Goal: Information Seeking & Learning: Learn about a topic

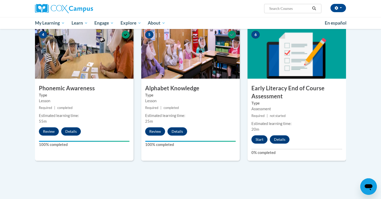
scroll to position [261, 0]
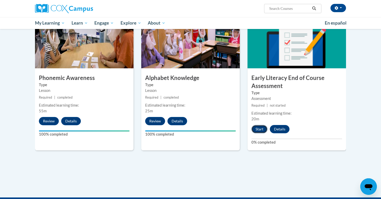
click at [258, 129] on button "Start" at bounding box center [259, 129] width 16 height 8
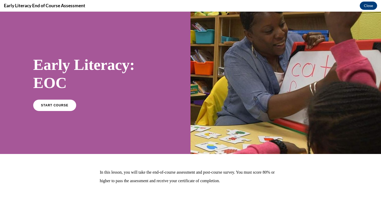
scroll to position [0, 0]
click at [64, 105] on span "START COURSE" at bounding box center [54, 105] width 29 height 4
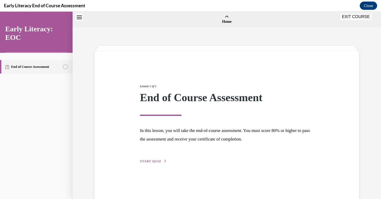
scroll to position [16, 0]
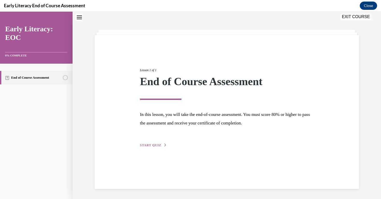
click at [152, 146] on span "START QUIZ" at bounding box center [150, 145] width 21 height 4
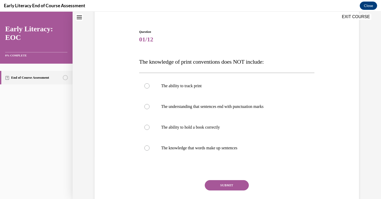
scroll to position [43, 0]
click at [173, 85] on p "The ability to track print" at bounding box center [231, 85] width 140 height 5
click at [237, 182] on button "SUBMIT" at bounding box center [227, 185] width 44 height 10
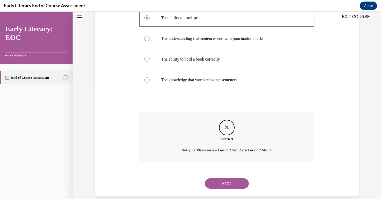
scroll to position [112, 0]
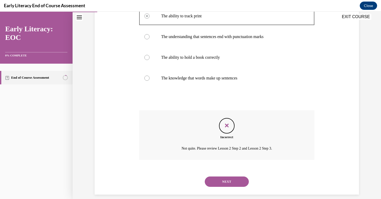
click at [229, 183] on button "NEXT" at bounding box center [227, 182] width 44 height 10
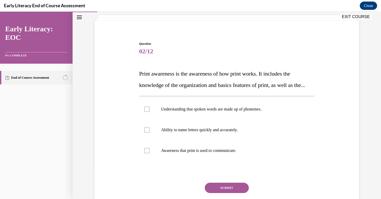
scroll to position [32, 0]
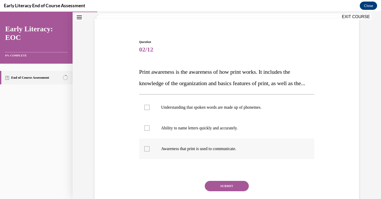
click at [280, 151] on p "Awareness that print is used to communicate." at bounding box center [231, 148] width 140 height 5
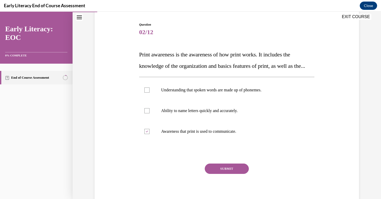
click at [237, 174] on button "SUBMIT" at bounding box center [227, 169] width 44 height 10
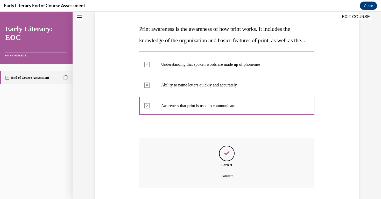
scroll to position [120, 0]
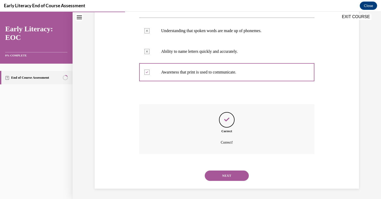
click at [232, 180] on button "NEXT" at bounding box center [227, 176] width 44 height 10
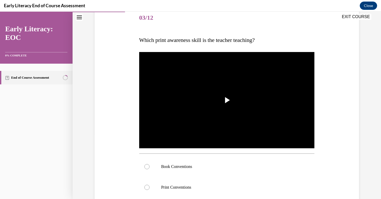
scroll to position [83, 0]
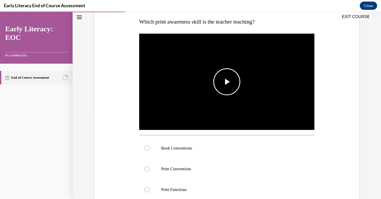
click at [227, 82] on span "Video player" at bounding box center [227, 82] width 0 height 0
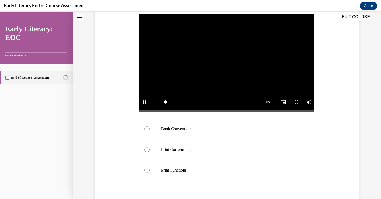
scroll to position [105, 0]
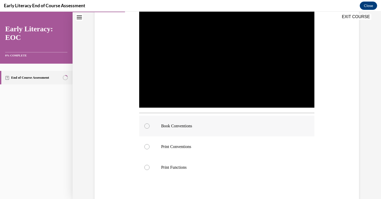
click at [225, 129] on div at bounding box center [226, 126] width 175 height 21
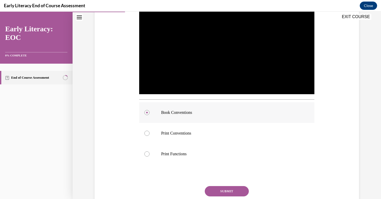
scroll to position [121, 0]
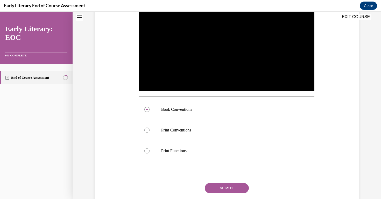
click at [217, 189] on button "SUBMIT" at bounding box center [227, 188] width 44 height 10
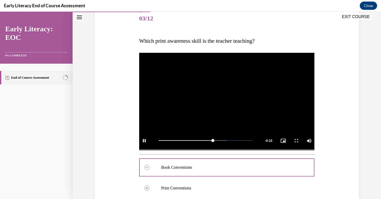
scroll to position [68, 0]
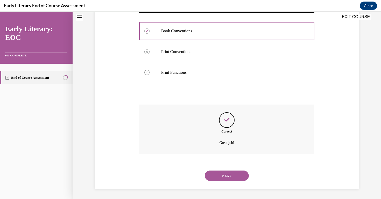
click at [224, 177] on button "NEXT" at bounding box center [227, 176] width 44 height 10
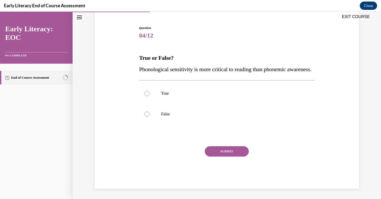
scroll to position [57, 0]
click at [162, 113] on p "False" at bounding box center [231, 114] width 140 height 5
click at [229, 153] on button "SUBMIT" at bounding box center [227, 151] width 44 height 10
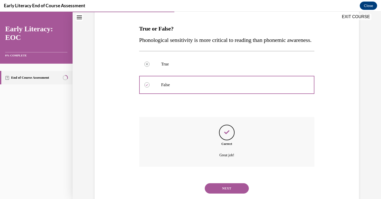
scroll to position [71, 0]
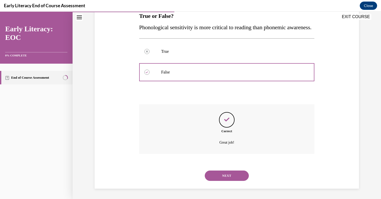
click at [222, 169] on div "NEXT" at bounding box center [226, 175] width 175 height 21
click at [222, 176] on button "NEXT" at bounding box center [227, 176] width 44 height 10
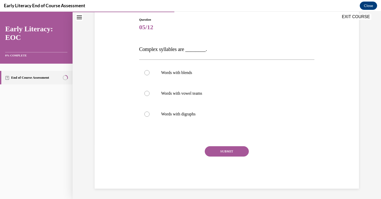
scroll to position [55, 0]
click at [197, 71] on p "Words with blends" at bounding box center [231, 72] width 140 height 5
click at [227, 150] on button "SUBMIT" at bounding box center [227, 151] width 44 height 10
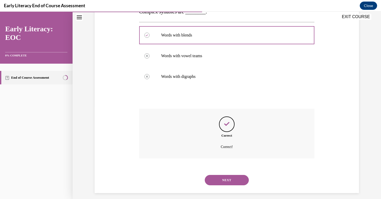
scroll to position [97, 0]
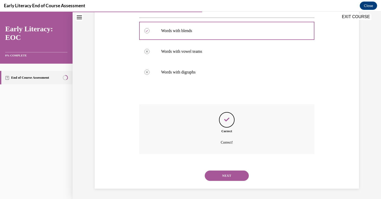
click at [225, 174] on button "NEXT" at bounding box center [227, 176] width 44 height 10
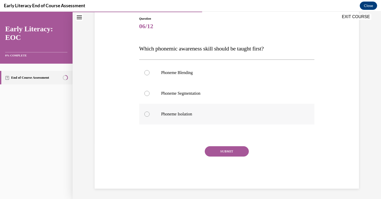
click at [182, 116] on p "Phoneme Isolation" at bounding box center [231, 114] width 140 height 5
click at [227, 146] on div "Question 06/12 Which phonemic awareness skill should be taught first? Phoneme B…" at bounding box center [226, 102] width 175 height 172
click at [227, 148] on button "SUBMIT" at bounding box center [227, 151] width 44 height 10
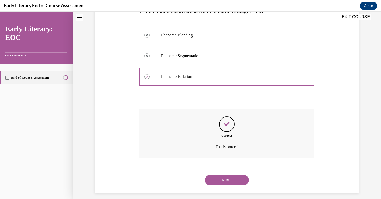
scroll to position [98, 0]
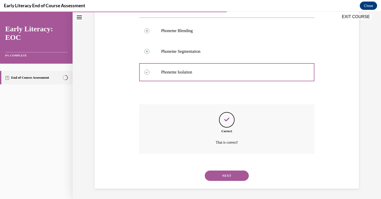
click at [216, 177] on button "NEXT" at bounding box center [227, 176] width 44 height 10
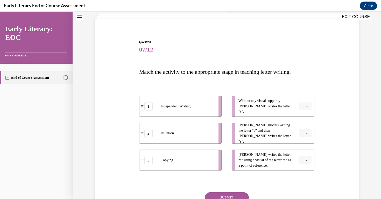
scroll to position [38, 0]
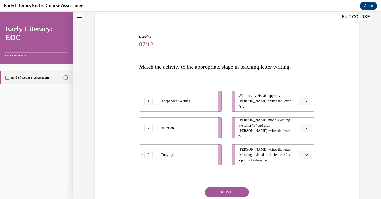
click at [308, 103] on button "button" at bounding box center [304, 101] width 13 height 8
click at [305, 120] on div "1" at bounding box center [304, 123] width 13 height 10
click at [306, 128] on icon "button" at bounding box center [306, 128] width 2 height 1
click at [304, 159] on div "2" at bounding box center [304, 160] width 13 height 10
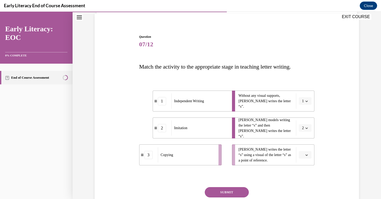
click at [305, 156] on span "button" at bounding box center [306, 155] width 4 height 4
click at [304, 144] on span "3" at bounding box center [303, 143] width 2 height 4
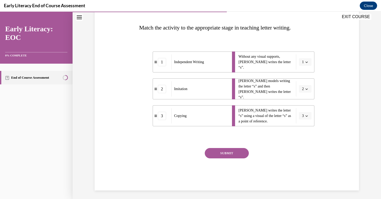
click at [239, 155] on button "SUBMIT" at bounding box center [227, 153] width 44 height 10
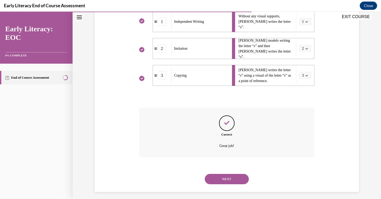
scroll to position [120, 0]
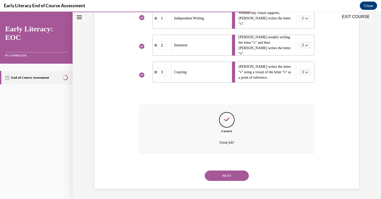
click at [238, 175] on button "NEXT" at bounding box center [227, 176] width 44 height 10
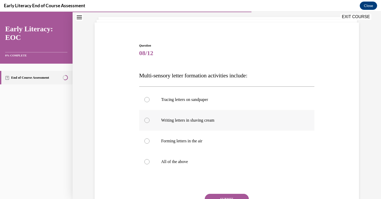
scroll to position [29, 0]
click at [200, 167] on div at bounding box center [226, 161] width 175 height 21
click at [223, 195] on button "SUBMIT" at bounding box center [227, 199] width 44 height 10
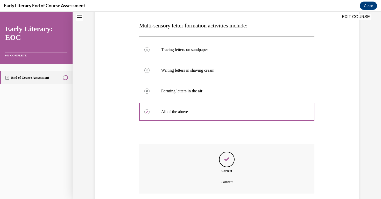
scroll to position [118, 0]
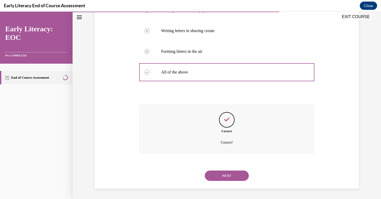
click at [227, 175] on button "NEXT" at bounding box center [227, 176] width 44 height 10
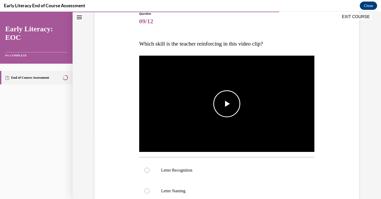
scroll to position [70, 0]
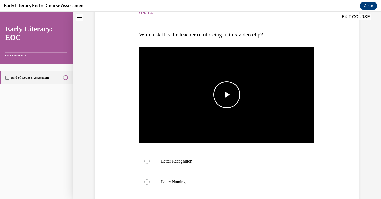
click at [222, 118] on img "Video player" at bounding box center [226, 95] width 175 height 99
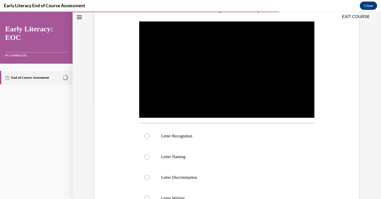
scroll to position [95, 0]
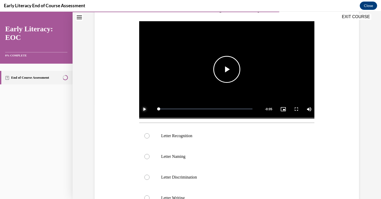
click at [144, 109] on span "Video player" at bounding box center [144, 109] width 10 height 0
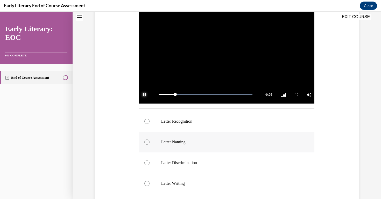
scroll to position [111, 0]
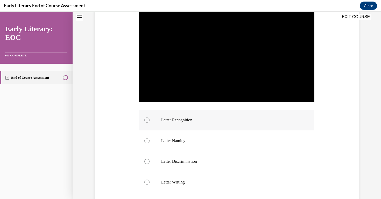
click at [176, 123] on div at bounding box center [226, 120] width 175 height 21
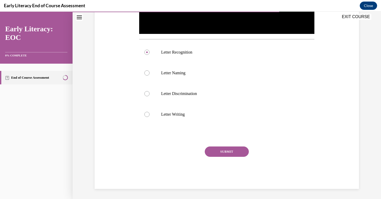
click at [218, 150] on button "SUBMIT" at bounding box center [227, 152] width 44 height 10
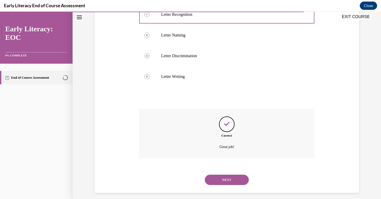
scroll to position [221, 0]
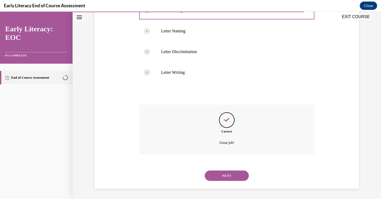
click at [226, 173] on button "NEXT" at bounding box center [227, 176] width 44 height 10
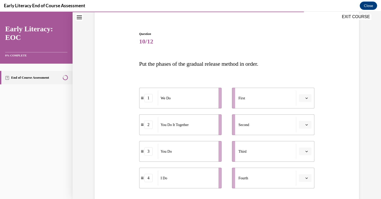
scroll to position [41, 0]
click at [307, 175] on button "button" at bounding box center [304, 177] width 13 height 8
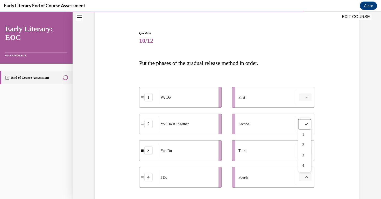
click at [305, 96] on icon "button" at bounding box center [306, 97] width 3 height 3
click at [303, 148] on div "4" at bounding box center [304, 150] width 13 height 10
click at [302, 123] on span "Please select an option" at bounding box center [303, 123] width 2 height 5
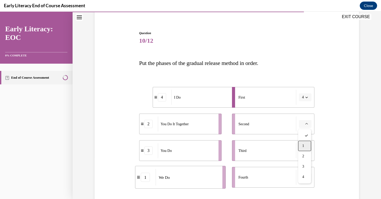
click at [302, 146] on span "1" at bounding box center [303, 146] width 2 height 4
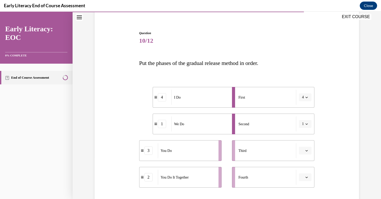
click at [307, 177] on icon "button" at bounding box center [306, 177] width 3 height 3
click at [328, 183] on div "Question 10/12 Put the phases of the gradual release method in order. 4 I Do 1 …" at bounding box center [226, 133] width 267 height 237
click at [307, 151] on icon "button" at bounding box center [306, 150] width 3 height 3
click at [304, 121] on div "2" at bounding box center [304, 118] width 13 height 10
click at [304, 181] on button "button" at bounding box center [304, 177] width 13 height 8
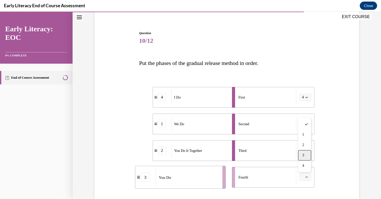
click at [307, 155] on div "3" at bounding box center [304, 155] width 13 height 10
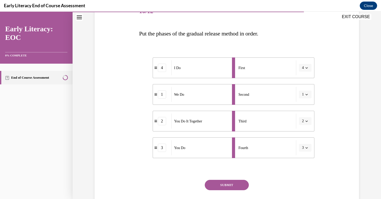
scroll to position [104, 0]
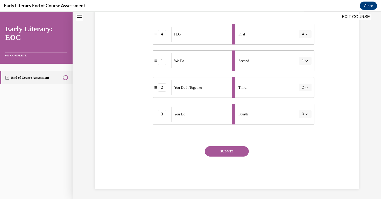
click at [235, 150] on button "SUBMIT" at bounding box center [227, 151] width 44 height 10
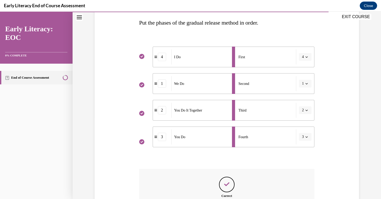
scroll to position [79, 0]
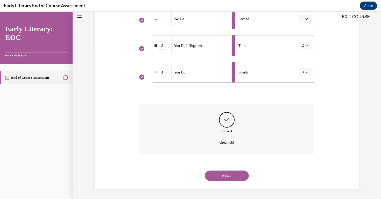
click at [232, 176] on button "NEXT" at bounding box center [227, 176] width 44 height 10
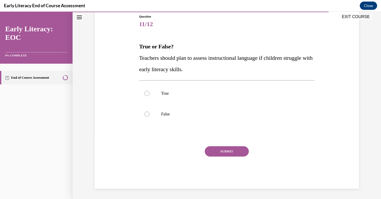
scroll to position [57, 0]
click at [175, 95] on p "True" at bounding box center [231, 93] width 140 height 5
click at [216, 150] on button "SUBMIT" at bounding box center [227, 152] width 44 height 10
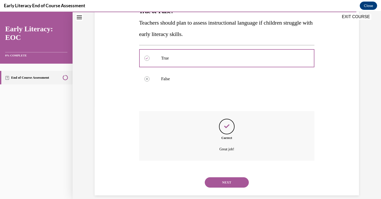
scroll to position [100, 0]
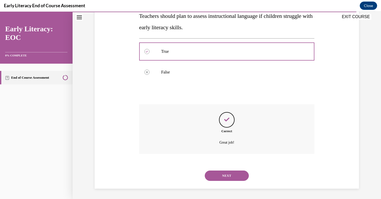
click at [218, 176] on button "NEXT" at bounding box center [227, 176] width 44 height 10
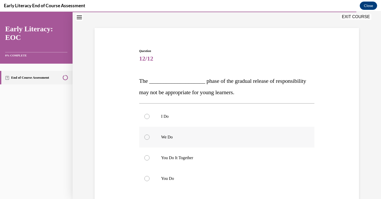
scroll to position [24, 0]
click at [180, 179] on p "You Do" at bounding box center [231, 177] width 140 height 5
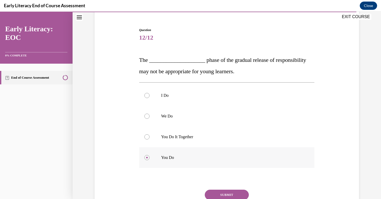
scroll to position [51, 0]
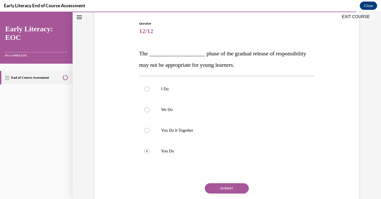
click at [219, 187] on button "SUBMIT" at bounding box center [227, 188] width 44 height 10
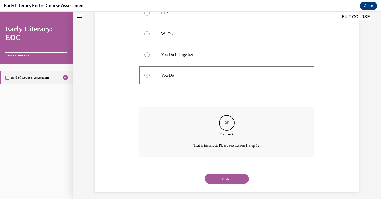
scroll to position [130, 0]
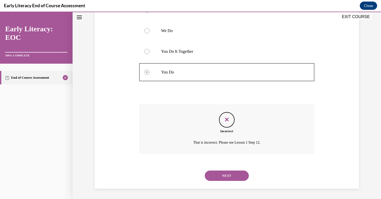
click at [224, 176] on button "NEXT" at bounding box center [227, 176] width 44 height 10
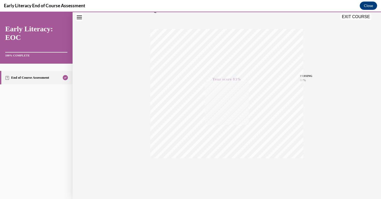
scroll to position [78, 0]
click at [226, 167] on icon "button" at bounding box center [226, 168] width 18 height 6
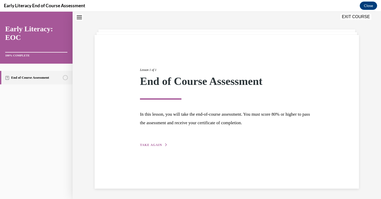
scroll to position [16, 0]
click at [158, 147] on div "Lesson 1 of 1 End of Course Assessment In this lesson, you will take the end-of…" at bounding box center [226, 102] width 181 height 92
click at [163, 144] on button "TAKE AGAIN" at bounding box center [154, 145] width 28 height 5
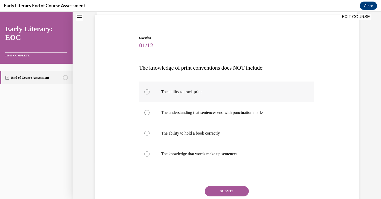
scroll to position [38, 0]
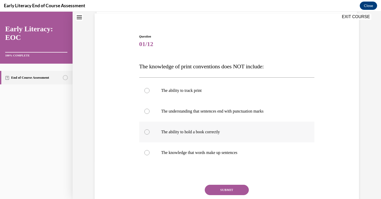
click at [195, 129] on p "The ability to hold a book correctly" at bounding box center [231, 131] width 140 height 5
click at [240, 188] on button "SUBMIT" at bounding box center [227, 190] width 44 height 10
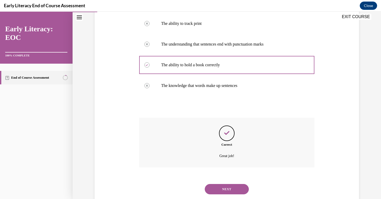
scroll to position [118, 0]
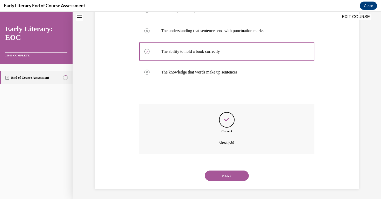
click at [236, 179] on button "NEXT" at bounding box center [227, 176] width 44 height 10
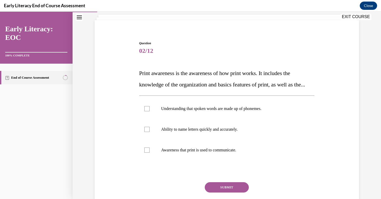
scroll to position [32, 0]
click at [232, 160] on div at bounding box center [226, 149] width 175 height 21
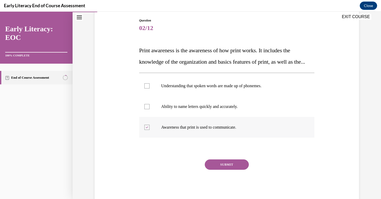
scroll to position [56, 0]
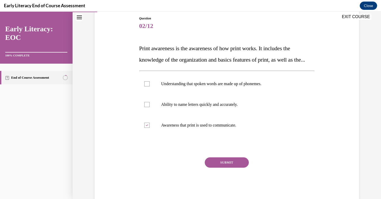
click at [229, 168] on button "SUBMIT" at bounding box center [227, 162] width 44 height 10
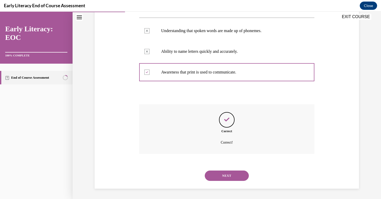
scroll to position [120, 0]
click at [233, 175] on button "NEXT" at bounding box center [227, 176] width 44 height 10
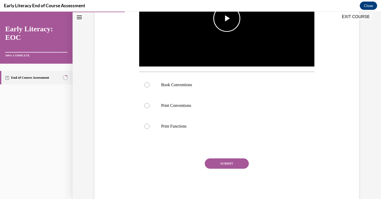
click at [212, 56] on img "Video player" at bounding box center [226, 18] width 175 height 99
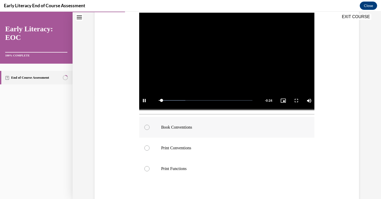
click at [195, 129] on p "Book Conventions" at bounding box center [231, 127] width 140 height 5
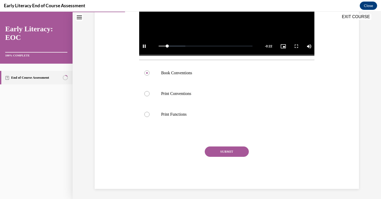
click at [222, 150] on button "SUBMIT" at bounding box center [227, 152] width 44 height 10
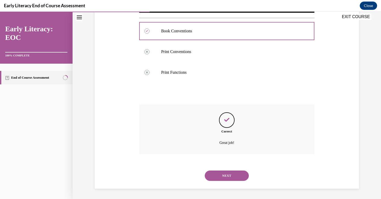
click at [227, 177] on button "NEXT" at bounding box center [227, 176] width 44 height 10
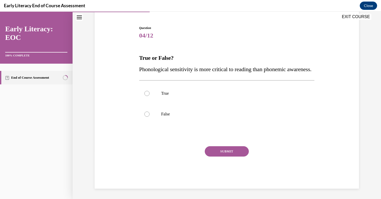
scroll to position [57, 0]
click at [199, 113] on p "False" at bounding box center [231, 114] width 140 height 5
click at [226, 155] on button "SUBMIT" at bounding box center [227, 151] width 44 height 10
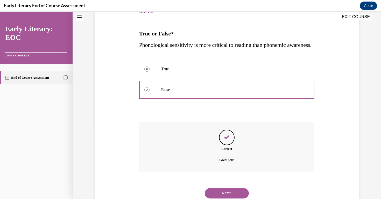
scroll to position [100, 0]
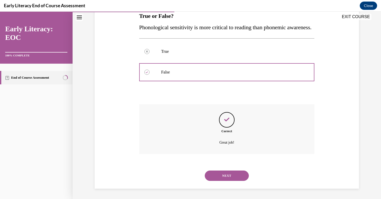
click at [223, 177] on button "NEXT" at bounding box center [227, 176] width 44 height 10
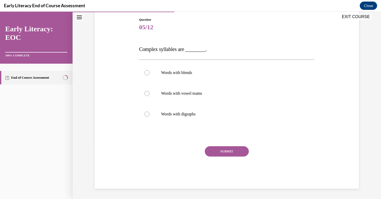
scroll to position [55, 0]
click at [212, 73] on p "Words with blends" at bounding box center [231, 72] width 140 height 5
click at [224, 157] on div "SUBMIT" at bounding box center [226, 159] width 175 height 26
click at [224, 151] on button "SUBMIT" at bounding box center [227, 151] width 44 height 10
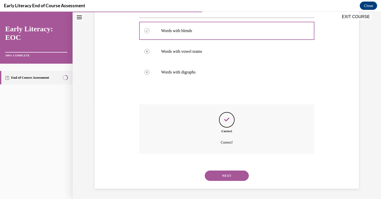
click at [228, 175] on button "NEXT" at bounding box center [227, 176] width 44 height 10
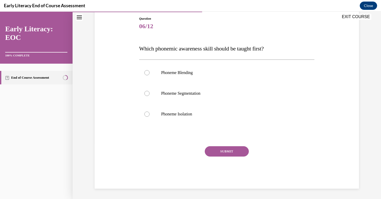
scroll to position [56, 0]
click at [181, 106] on div at bounding box center [226, 114] width 175 height 21
click at [210, 151] on button "SUBMIT" at bounding box center [227, 151] width 44 height 10
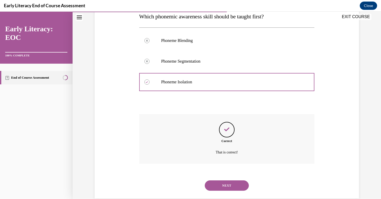
scroll to position [98, 0]
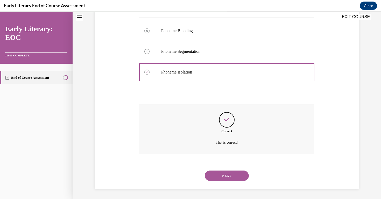
click at [219, 172] on button "NEXT" at bounding box center [227, 176] width 44 height 10
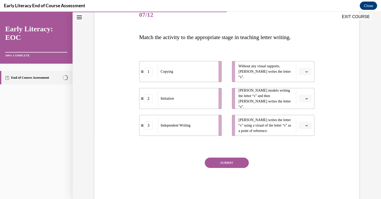
scroll to position [67, 0]
click at [304, 100] on button "button" at bounding box center [304, 98] width 13 height 8
click at [305, 128] on div "2" at bounding box center [304, 130] width 13 height 10
click at [306, 72] on span "button" at bounding box center [306, 72] width 4 height 4
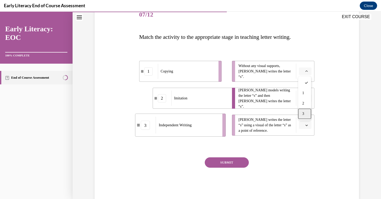
click at [306, 115] on div "3" at bounding box center [304, 114] width 13 height 10
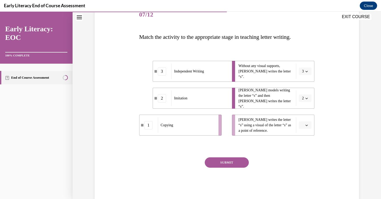
click at [305, 126] on icon "button" at bounding box center [306, 125] width 3 height 3
click at [305, 151] on div "1" at bounding box center [304, 147] width 13 height 10
click at [239, 162] on button "SUBMIT" at bounding box center [227, 162] width 44 height 10
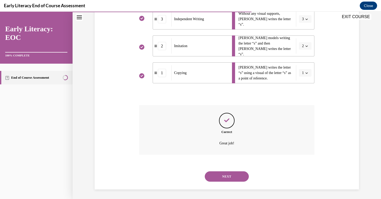
scroll to position [120, 0]
click at [224, 176] on button "NEXT" at bounding box center [227, 176] width 44 height 10
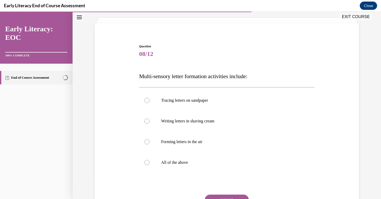
scroll to position [29, 0]
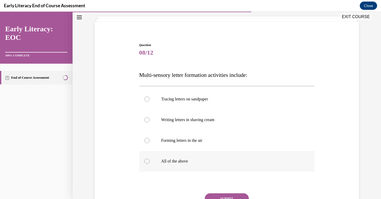
click at [196, 163] on p "All of the above" at bounding box center [231, 161] width 140 height 5
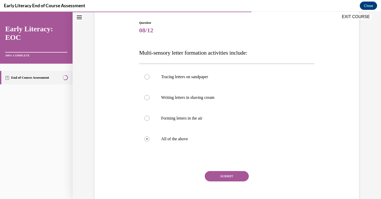
click at [213, 182] on div "SUBMIT" at bounding box center [226, 184] width 175 height 26
click at [213, 176] on button "SUBMIT" at bounding box center [227, 176] width 44 height 10
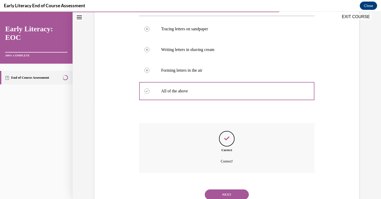
scroll to position [118, 0]
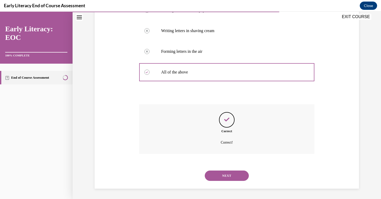
click at [225, 177] on button "NEXT" at bounding box center [227, 176] width 44 height 10
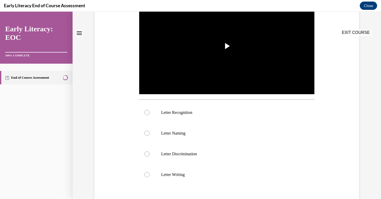
scroll to position [0, 0]
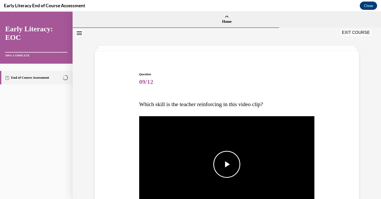
click at [225, 177] on button "Play Video" at bounding box center [226, 164] width 27 height 27
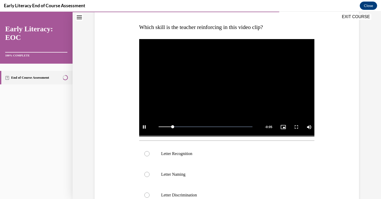
scroll to position [79, 0]
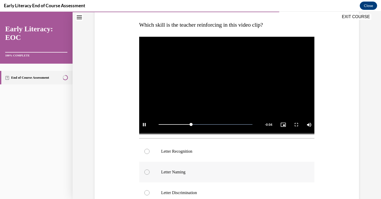
click at [199, 166] on div at bounding box center [226, 172] width 175 height 21
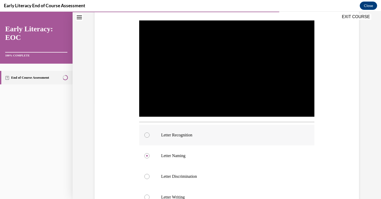
click at [199, 131] on div at bounding box center [226, 135] width 175 height 21
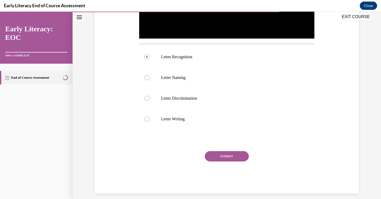
click at [221, 155] on button "SUBMIT" at bounding box center [227, 156] width 44 height 10
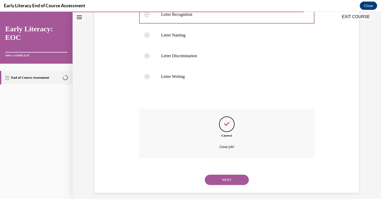
scroll to position [221, 0]
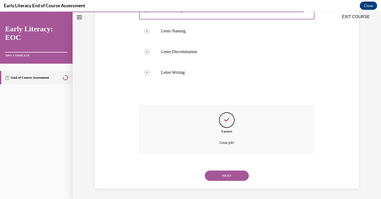
click at [226, 182] on div "NEXT" at bounding box center [226, 175] width 175 height 21
click at [226, 179] on button "NEXT" at bounding box center [227, 176] width 44 height 10
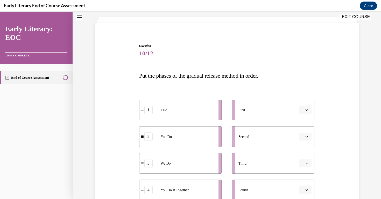
scroll to position [34, 0]
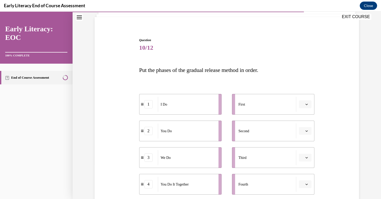
click at [306, 101] on button "button" at bounding box center [304, 104] width 13 height 8
click at [305, 125] on div "1" at bounding box center [304, 126] width 13 height 10
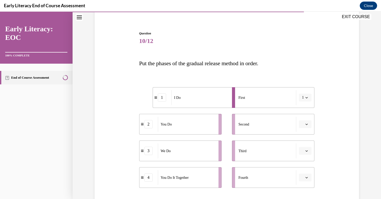
scroll to position [45, 0]
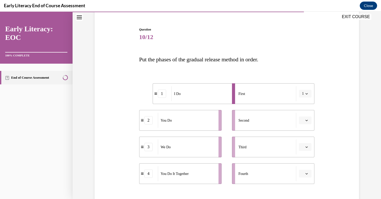
click at [304, 149] on button "button" at bounding box center [304, 147] width 13 height 8
click at [262, 132] on ul "First 1 Second Third Fourth" at bounding box center [271, 133] width 88 height 101
click at [302, 123] on button "button" at bounding box center [304, 120] width 13 height 8
click at [304, 162] on div "3" at bounding box center [304, 163] width 13 height 10
click at [306, 175] on span "button" at bounding box center [306, 174] width 4 height 4
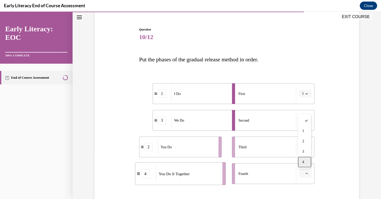
click at [305, 164] on div "4" at bounding box center [304, 162] width 13 height 10
click at [305, 147] on icon "button" at bounding box center [306, 147] width 3 height 3
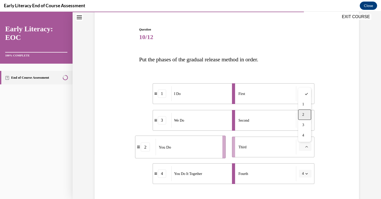
click at [305, 113] on div "2" at bounding box center [304, 115] width 13 height 10
click at [303, 148] on span "2" at bounding box center [303, 146] width 2 height 5
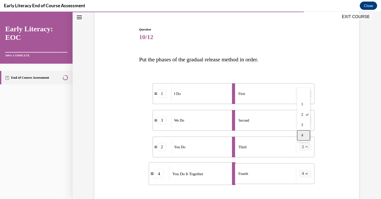
click at [302, 136] on span "4" at bounding box center [302, 135] width 2 height 4
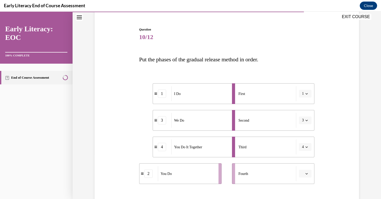
click at [304, 178] on li "Fourth" at bounding box center [273, 173] width 82 height 21
click at [304, 173] on span "button" at bounding box center [306, 174] width 4 height 4
click at [304, 140] on div "2" at bounding box center [304, 141] width 13 height 10
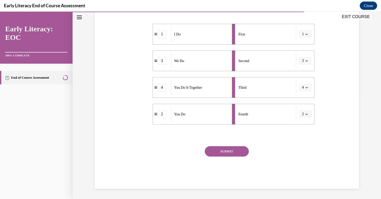
click at [228, 149] on button "SUBMIT" at bounding box center [227, 151] width 44 height 10
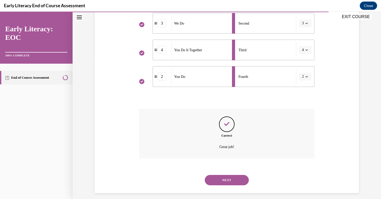
scroll to position [146, 0]
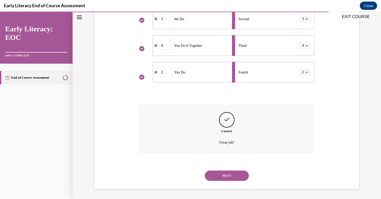
click at [227, 175] on button "NEXT" at bounding box center [227, 176] width 44 height 10
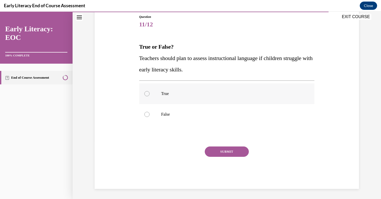
click at [178, 93] on p "True" at bounding box center [231, 93] width 140 height 5
click at [222, 150] on button "SUBMIT" at bounding box center [227, 152] width 44 height 10
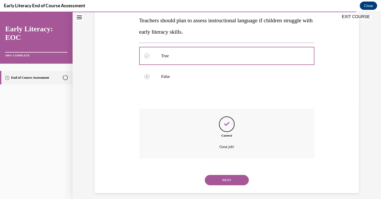
scroll to position [100, 0]
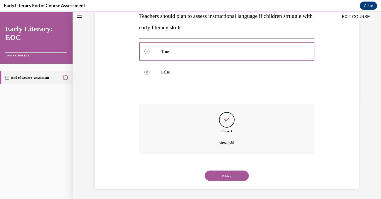
click at [223, 176] on button "NEXT" at bounding box center [227, 176] width 44 height 10
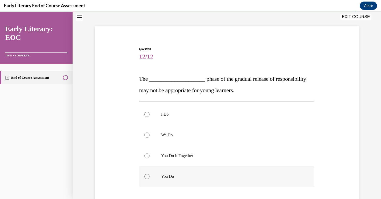
click at [188, 179] on p "You Do" at bounding box center [231, 176] width 140 height 5
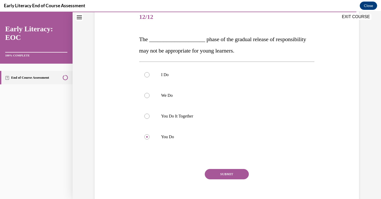
click at [215, 176] on button "SUBMIT" at bounding box center [227, 174] width 44 height 10
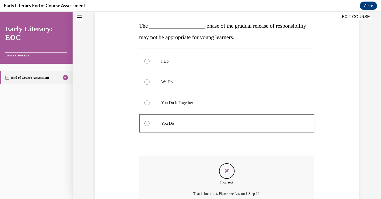
scroll to position [130, 0]
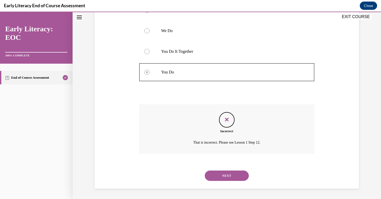
click at [235, 176] on button "NEXT" at bounding box center [227, 176] width 44 height 10
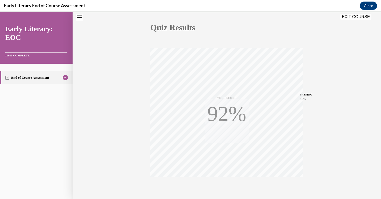
scroll to position [78, 0]
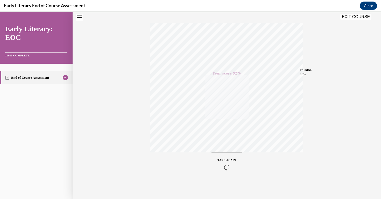
click at [227, 165] on icon "button" at bounding box center [226, 168] width 18 height 6
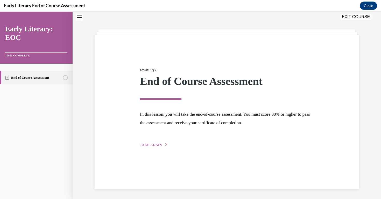
click at [155, 143] on span "TAKE AGAIN" at bounding box center [151, 145] width 22 height 4
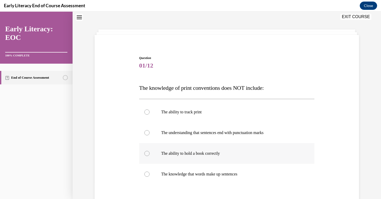
click at [214, 157] on div at bounding box center [226, 153] width 175 height 21
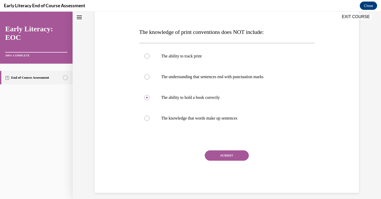
click at [220, 157] on button "SUBMIT" at bounding box center [227, 155] width 44 height 10
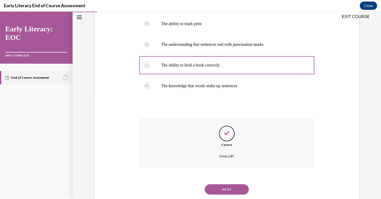
scroll to position [118, 0]
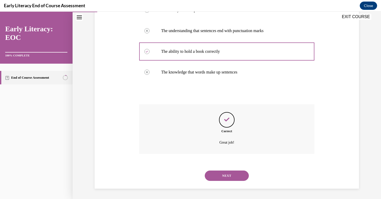
click at [223, 177] on button "NEXT" at bounding box center [227, 176] width 44 height 10
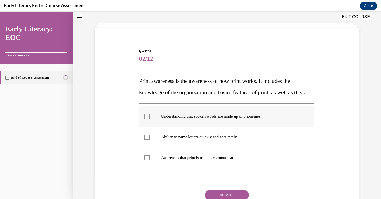
scroll to position [25, 0]
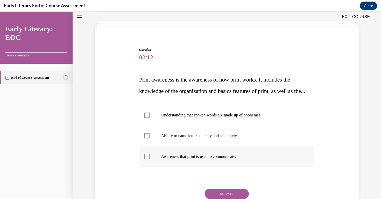
click at [219, 159] on p "Awareness that print is used to communicate." at bounding box center [231, 156] width 140 height 5
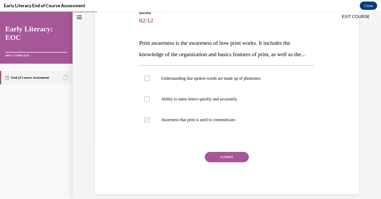
click at [219, 162] on button "SUBMIT" at bounding box center [227, 157] width 44 height 10
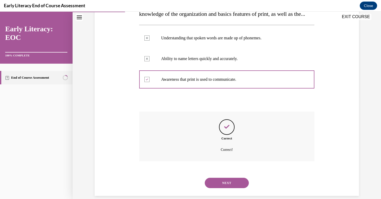
scroll to position [120, 0]
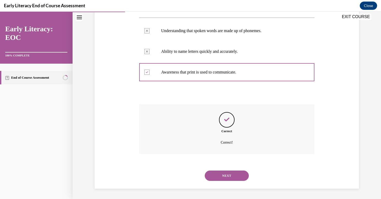
click at [227, 177] on button "NEXT" at bounding box center [227, 176] width 44 height 10
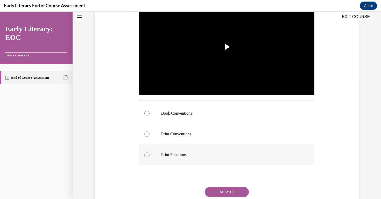
scroll to position [120, 0]
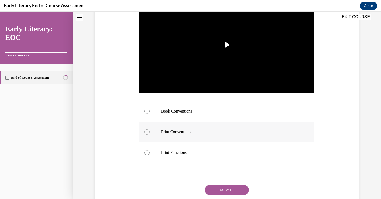
click at [214, 122] on div at bounding box center [226, 132] width 175 height 21
click at [211, 110] on p "Book Conventions" at bounding box center [231, 111] width 140 height 5
click at [227, 187] on button "SUBMIT" at bounding box center [227, 190] width 44 height 10
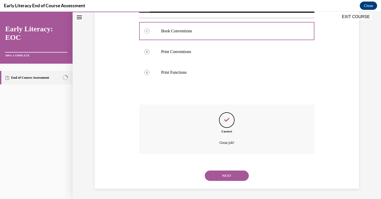
click at [232, 173] on button "NEXT" at bounding box center [227, 176] width 44 height 10
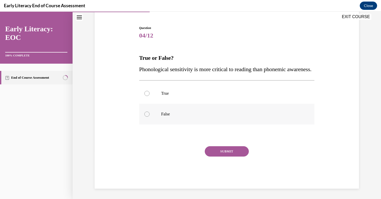
click at [216, 118] on div at bounding box center [226, 114] width 175 height 21
click at [230, 152] on button "SUBMIT" at bounding box center [227, 151] width 44 height 10
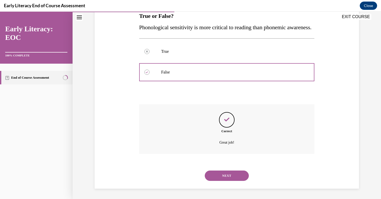
click at [227, 174] on button "NEXT" at bounding box center [227, 176] width 44 height 10
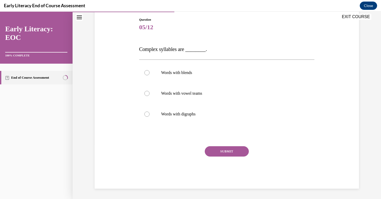
scroll to position [55, 0]
click at [211, 74] on p "Words with blends" at bounding box center [231, 72] width 140 height 5
click at [225, 150] on button "SUBMIT" at bounding box center [227, 151] width 44 height 10
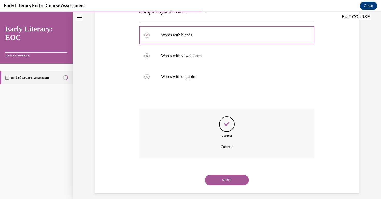
scroll to position [97, 0]
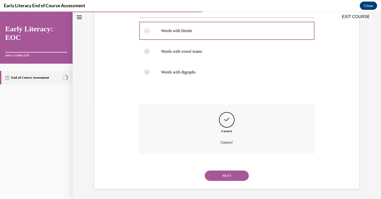
click at [225, 174] on button "NEXT" at bounding box center [227, 176] width 44 height 10
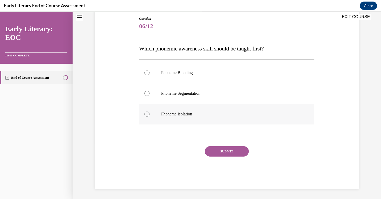
click at [197, 113] on p "Phoneme Isolation" at bounding box center [231, 114] width 140 height 5
click at [220, 152] on button "SUBMIT" at bounding box center [227, 151] width 44 height 10
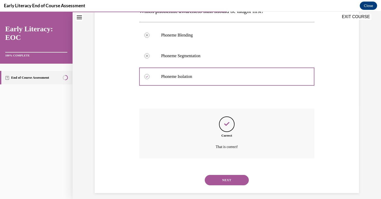
scroll to position [98, 0]
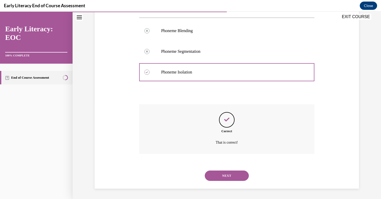
click at [227, 175] on button "NEXT" at bounding box center [227, 176] width 44 height 10
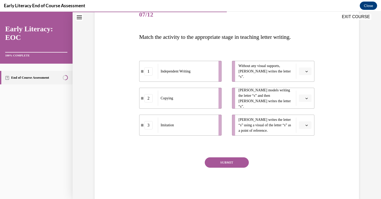
scroll to position [68, 0]
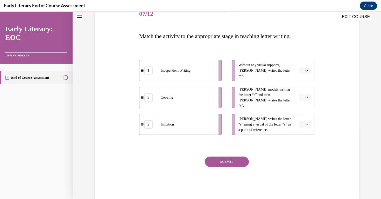
click at [306, 74] on button "button" at bounding box center [304, 71] width 13 height 8
click at [305, 90] on div "1" at bounding box center [304, 92] width 13 height 10
click at [304, 99] on button "button" at bounding box center [304, 98] width 13 height 8
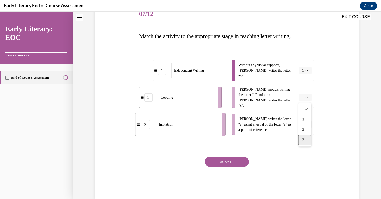
click at [303, 142] on span "3" at bounding box center [303, 140] width 2 height 4
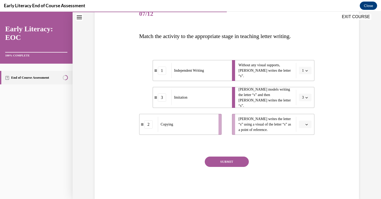
click at [305, 125] on icon "button" at bounding box center [306, 124] width 3 height 3
click at [307, 154] on div "2" at bounding box center [304, 156] width 13 height 10
click at [228, 167] on div "SUBMIT" at bounding box center [226, 170] width 175 height 26
click at [228, 163] on button "SUBMIT" at bounding box center [227, 162] width 44 height 10
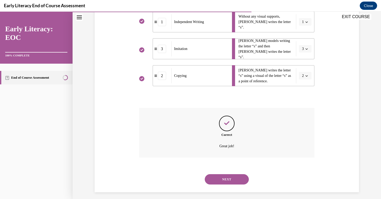
scroll to position [120, 0]
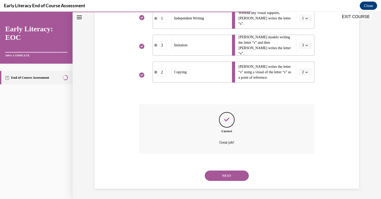
click at [231, 179] on button "NEXT" at bounding box center [227, 176] width 44 height 10
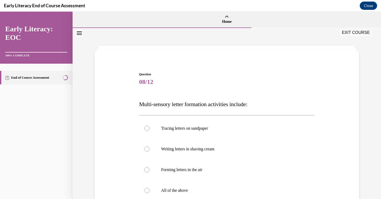
scroll to position [16, 0]
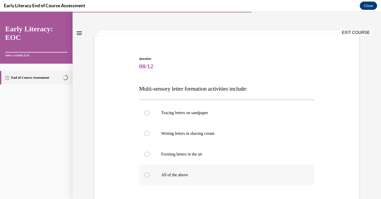
click at [220, 174] on p "All of the above" at bounding box center [231, 174] width 140 height 5
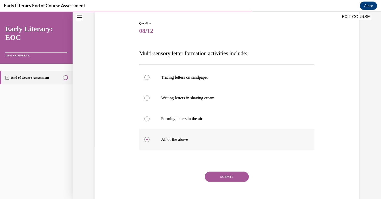
click at [220, 174] on button "SUBMIT" at bounding box center [227, 177] width 44 height 10
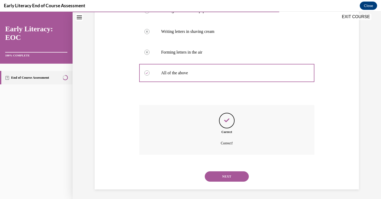
scroll to position [118, 0]
click at [228, 179] on button "NEXT" at bounding box center [227, 176] width 44 height 10
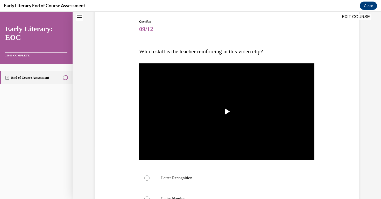
scroll to position [64, 0]
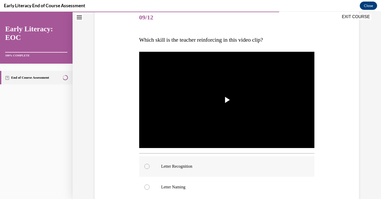
click at [221, 166] on p "Letter Recognition" at bounding box center [231, 166] width 140 height 5
click at [227, 100] on span "Video player" at bounding box center [227, 100] width 0 height 0
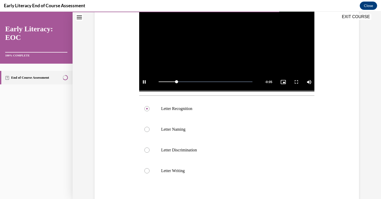
scroll to position [128, 0]
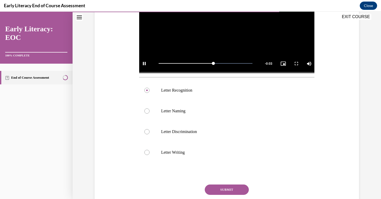
click at [227, 190] on button "SUBMIT" at bounding box center [227, 190] width 44 height 10
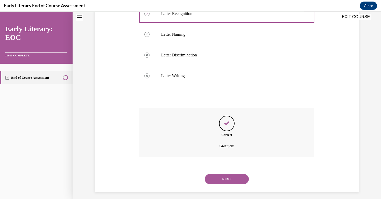
scroll to position [221, 0]
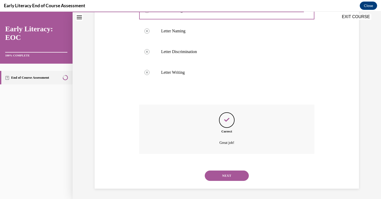
click at [228, 178] on button "NEXT" at bounding box center [227, 176] width 44 height 10
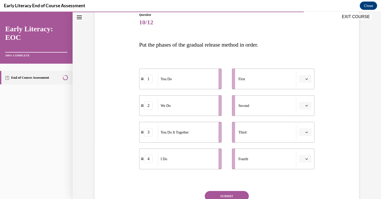
scroll to position [60, 0]
click at [308, 79] on span "button" at bounding box center [306, 79] width 4 height 4
click at [301, 133] on div "4" at bounding box center [304, 132] width 13 height 10
click at [302, 106] on span "Please select an option" at bounding box center [303, 105] width 2 height 5
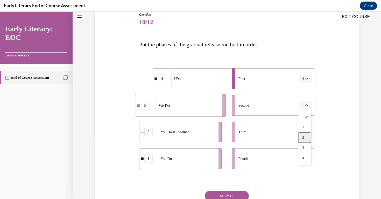
click at [304, 136] on span "2" at bounding box center [303, 138] width 2 height 4
click at [304, 134] on button "button" at bounding box center [304, 132] width 13 height 8
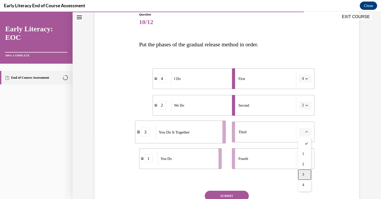
click at [305, 172] on div "3" at bounding box center [304, 175] width 13 height 10
click at [304, 158] on span "button" at bounding box center [306, 159] width 4 height 4
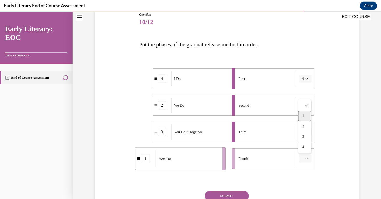
click at [306, 116] on div "1" at bounding box center [304, 116] width 13 height 10
click at [225, 195] on button "SUBMIT" at bounding box center [227, 196] width 44 height 10
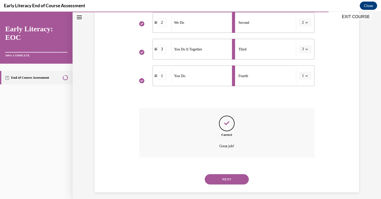
scroll to position [146, 0]
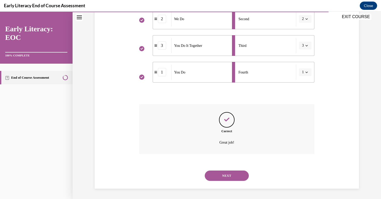
click at [225, 181] on div "NEXT" at bounding box center [226, 175] width 175 height 21
click at [224, 175] on button "NEXT" at bounding box center [227, 176] width 44 height 10
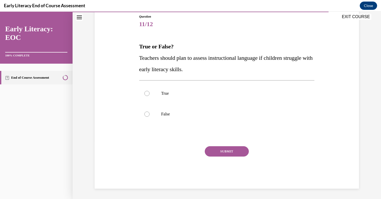
scroll to position [57, 0]
click at [187, 97] on div at bounding box center [226, 93] width 175 height 21
click at [219, 152] on button "SUBMIT" at bounding box center [227, 152] width 44 height 10
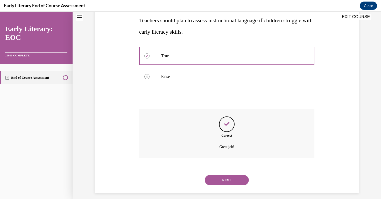
scroll to position [100, 0]
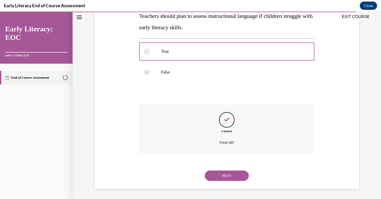
click at [235, 174] on button "NEXT" at bounding box center [227, 176] width 44 height 10
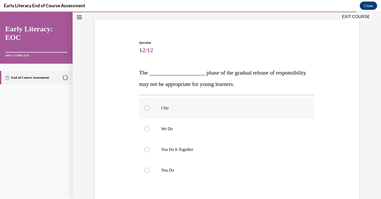
scroll to position [33, 0]
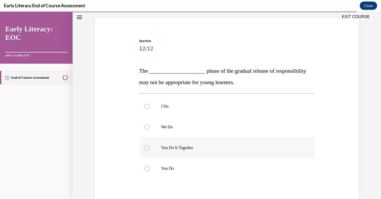
click at [258, 144] on div at bounding box center [226, 147] width 175 height 21
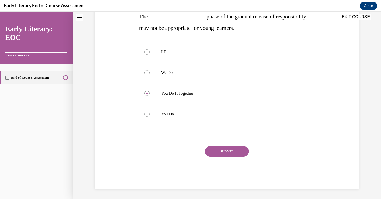
click at [239, 151] on button "SUBMIT" at bounding box center [227, 151] width 44 height 10
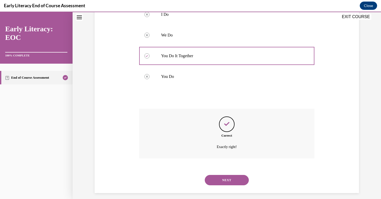
scroll to position [130, 0]
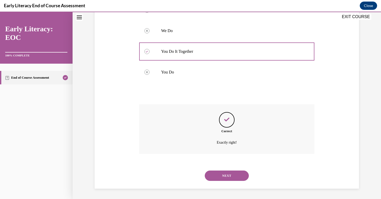
click at [237, 174] on button "NEXT" at bounding box center [227, 176] width 44 height 10
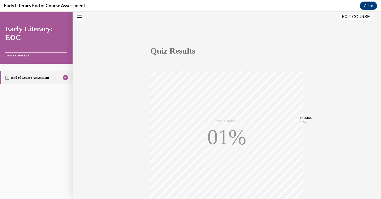
scroll to position [78, 0]
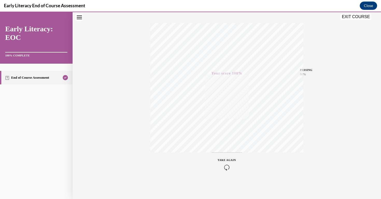
click at [352, 14] on button "EXIT COURSE" at bounding box center [355, 17] width 31 height 6
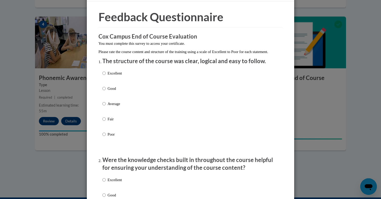
scroll to position [16, 0]
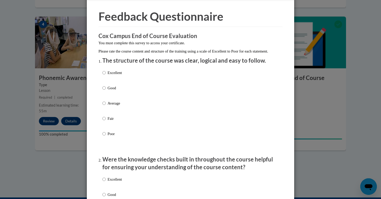
click at [113, 76] on p "Excellent" at bounding box center [114, 73] width 14 height 6
click at [106, 76] on input "Excellent" at bounding box center [103, 73] width 3 height 6
radio input "true"
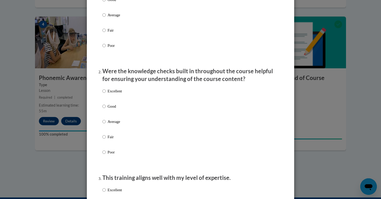
scroll to position [105, 0]
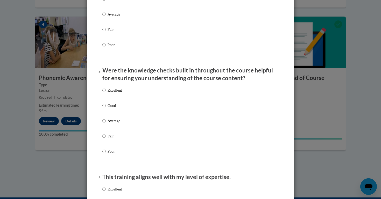
click at [115, 93] on p "Excellent" at bounding box center [114, 91] width 14 height 6
click at [106, 93] on input "Excellent" at bounding box center [103, 91] width 3 height 6
radio input "true"
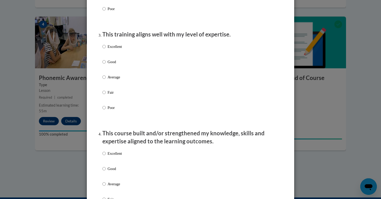
scroll to position [252, 0]
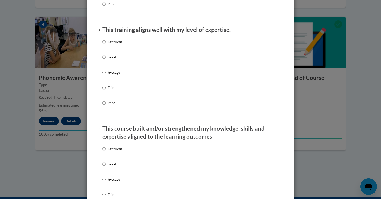
click at [113, 60] on p "Good" at bounding box center [114, 57] width 14 height 6
click at [106, 60] on input "Good" at bounding box center [103, 57] width 3 height 6
radio input "true"
click at [117, 45] on p "Excellent" at bounding box center [114, 42] width 14 height 6
click at [106, 45] on input "Excellent" at bounding box center [103, 42] width 3 height 6
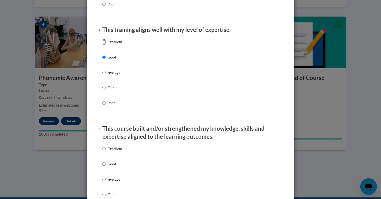
radio input "true"
click at [117, 60] on p "Good" at bounding box center [114, 57] width 14 height 6
click at [106, 60] on input "Good" at bounding box center [103, 57] width 3 height 6
radio input "true"
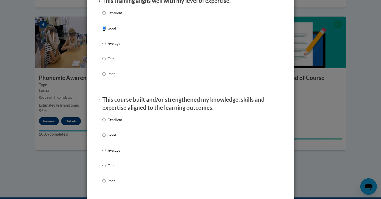
scroll to position [287, 0]
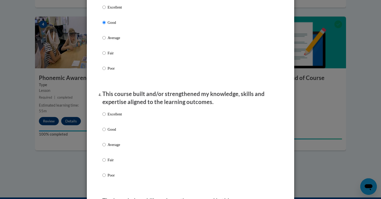
click at [125, 120] on div "Excellent Good Average Fair Poor" at bounding box center [190, 151] width 176 height 84
click at [116, 117] on p "Excellent" at bounding box center [114, 114] width 14 height 6
click at [106, 117] on input "Excellent" at bounding box center [103, 114] width 3 height 6
radio input "true"
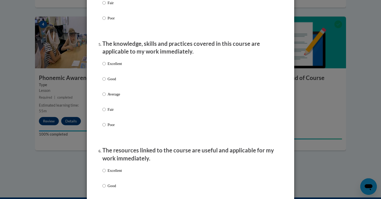
scroll to position [446, 0]
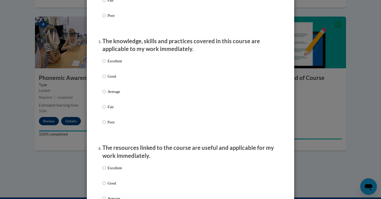
click at [114, 79] on p "Good" at bounding box center [114, 77] width 14 height 6
click at [106, 79] on input "Good" at bounding box center [103, 77] width 3 height 6
radio input "true"
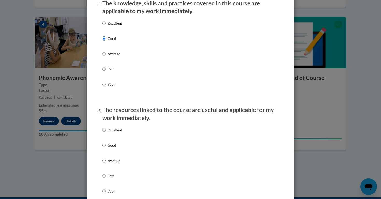
scroll to position [488, 0]
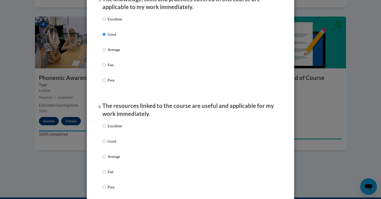
click at [115, 144] on p "Good" at bounding box center [114, 142] width 14 height 6
click at [106, 144] on input "Good" at bounding box center [103, 142] width 3 height 6
radio input "true"
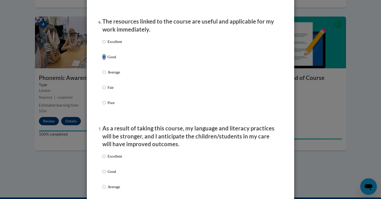
scroll to position [646, 0]
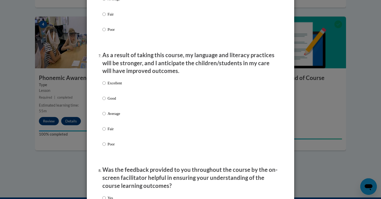
click at [114, 101] on p "Good" at bounding box center [114, 99] width 14 height 6
click at [106, 101] on input "Good" at bounding box center [103, 99] width 3 height 6
radio input "true"
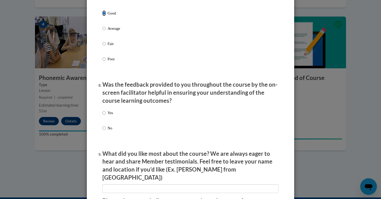
scroll to position [738, 0]
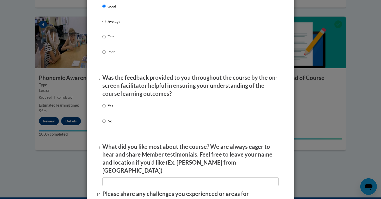
click at [108, 109] on p "Yes" at bounding box center [109, 106] width 5 height 6
click at [106, 109] on input "Yes" at bounding box center [103, 106] width 3 height 6
radio input "true"
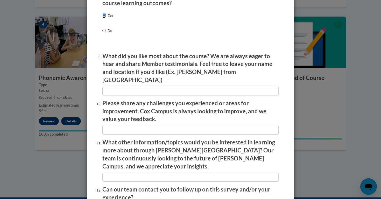
scroll to position [824, 0]
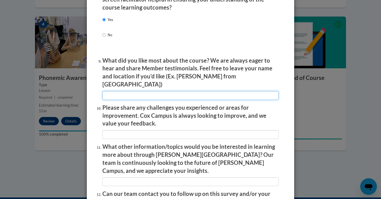
click at [187, 91] on input "textbox" at bounding box center [190, 95] width 176 height 9
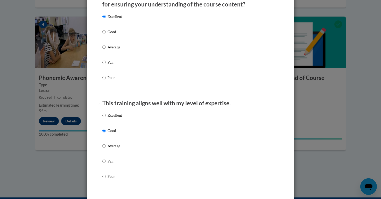
scroll to position [0, 0]
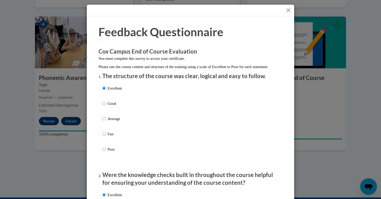
type input "I liked how the course went in depth"
click at [288, 10] on button "Close" at bounding box center [288, 10] width 6 height 6
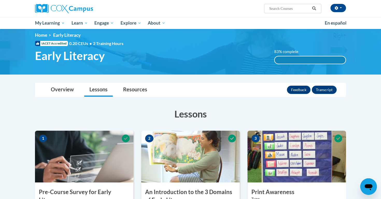
scroll to position [5, 0]
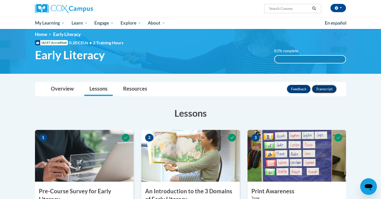
click at [325, 90] on button "Transcript" at bounding box center [323, 89] width 25 height 8
